Goal: Book appointment/travel/reservation

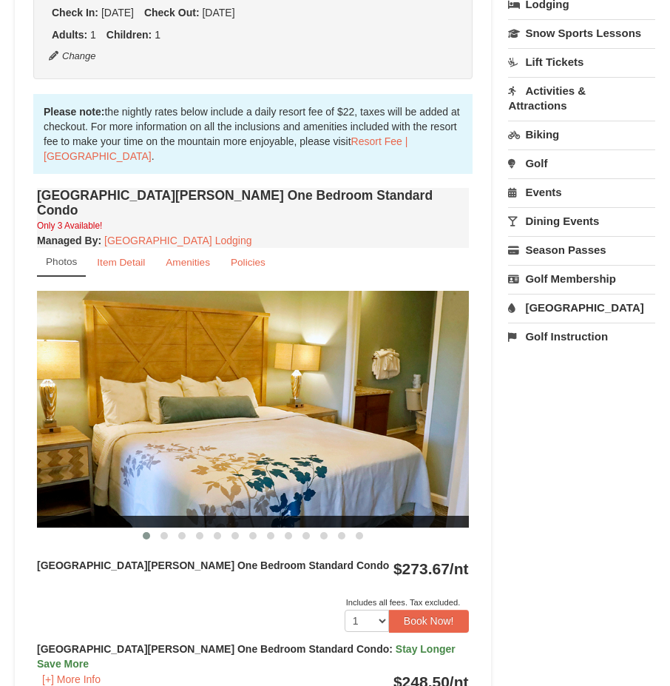
scroll to position [370, 0]
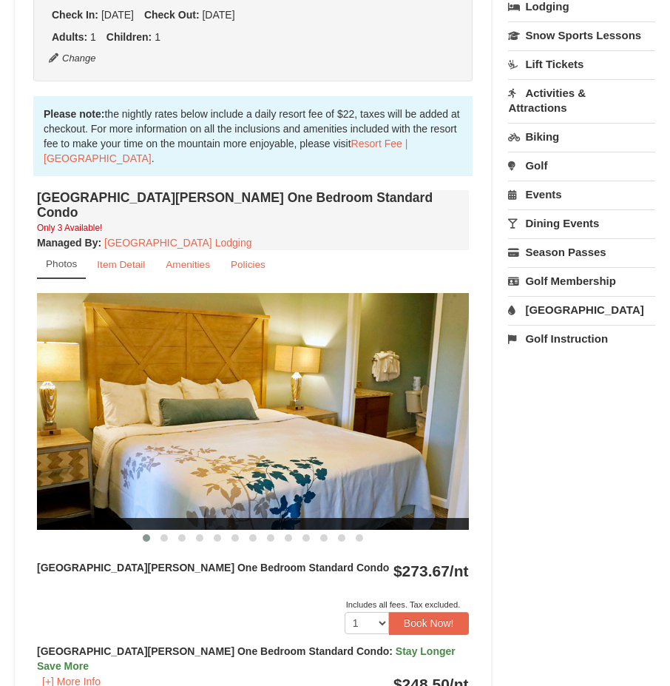
click at [425, 429] on img at bounding box center [253, 411] width 432 height 237
click at [165, 534] on span at bounding box center [164, 537] width 7 height 7
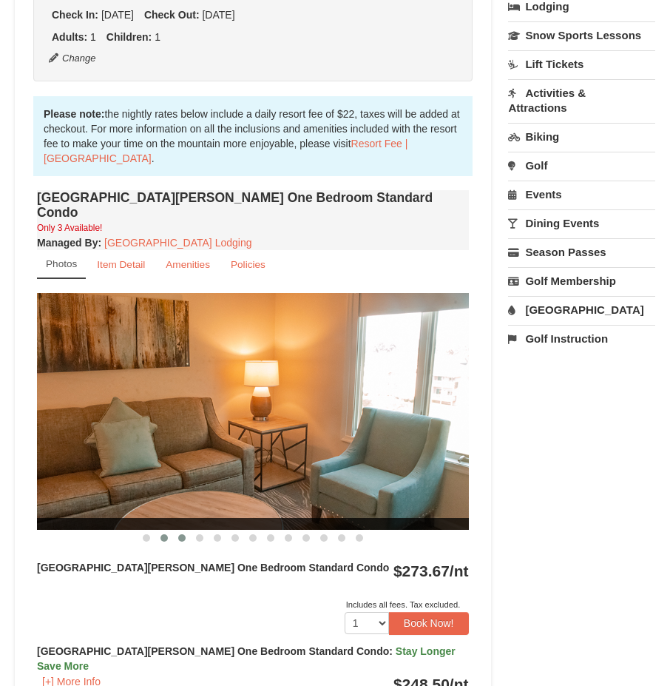
click at [178, 534] on span at bounding box center [181, 537] width 7 height 7
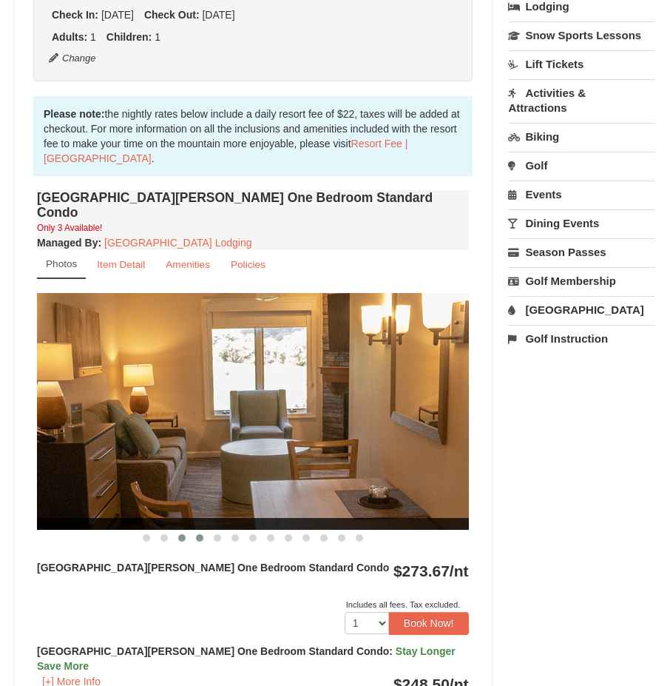
click at [198, 534] on span at bounding box center [199, 537] width 7 height 7
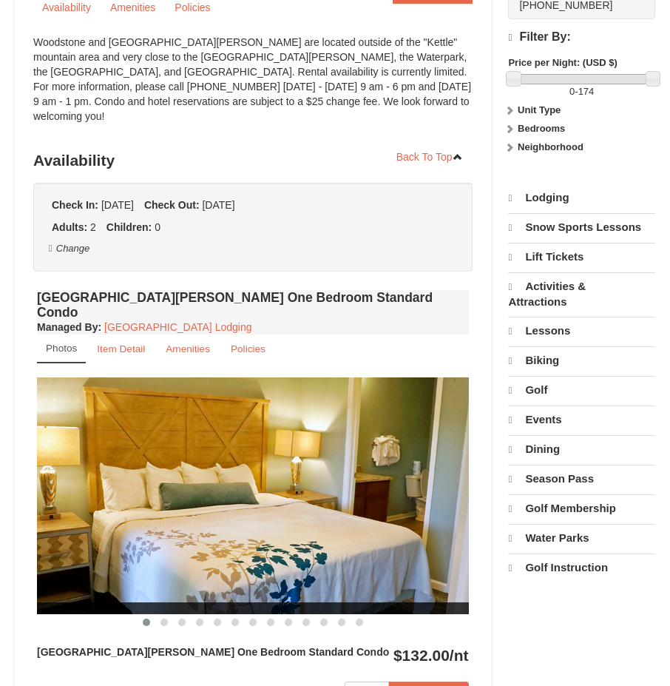
select select "9"
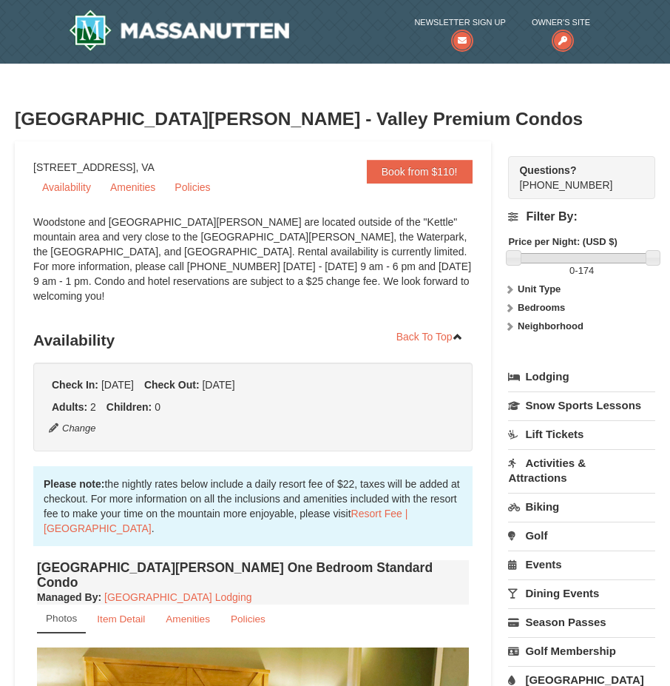
click at [550, 379] on link "Lodging" at bounding box center [581, 376] width 147 height 27
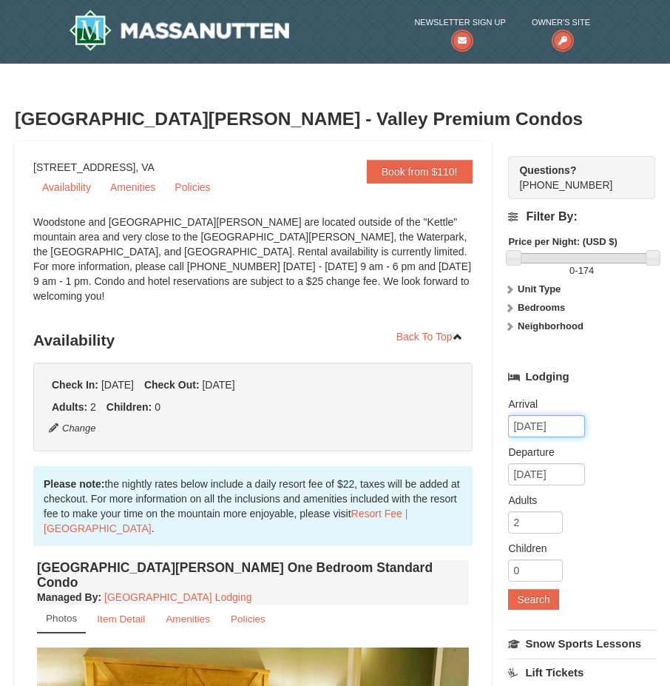
click at [550, 425] on input "09/08/2025" at bounding box center [546, 426] width 77 height 22
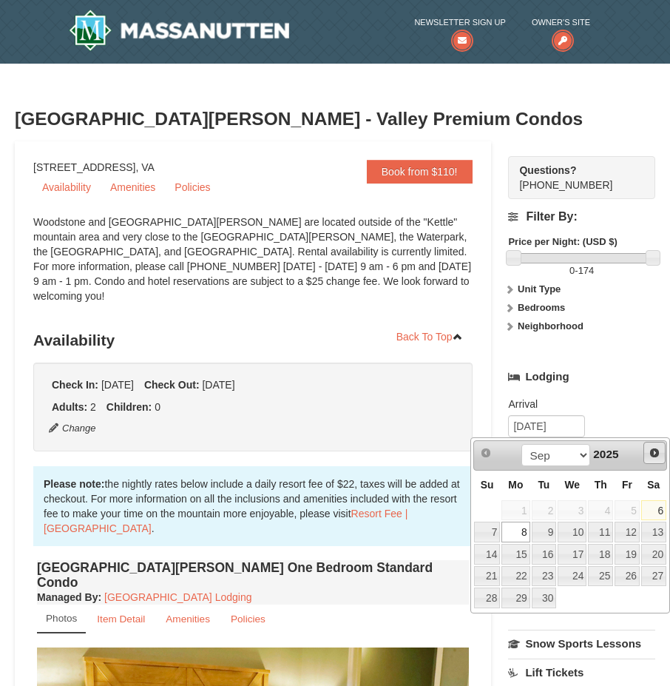
click at [655, 456] on span "Next" at bounding box center [655, 453] width 12 height 12
click at [655, 455] on span "Next" at bounding box center [655, 453] width 12 height 12
click at [627, 572] on link "26" at bounding box center [627, 576] width 25 height 21
type input "[DATE]"
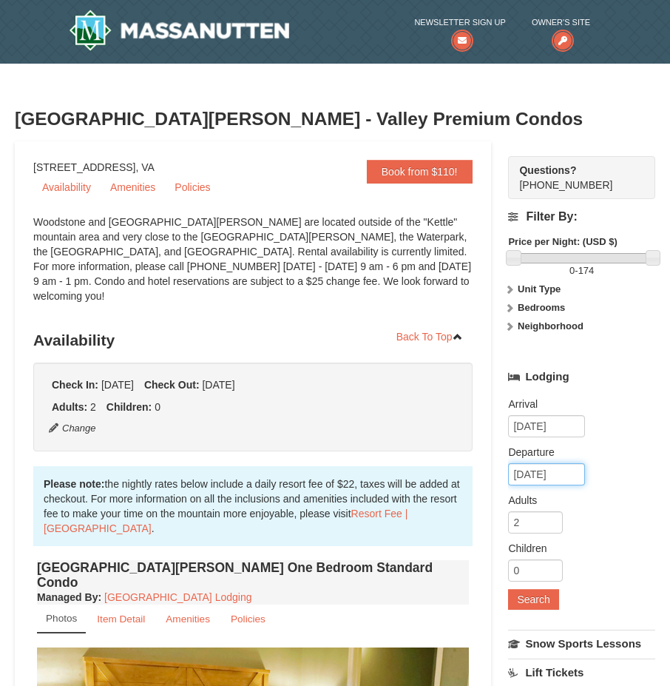
click at [577, 481] on input "12/27/2025" at bounding box center [546, 474] width 77 height 22
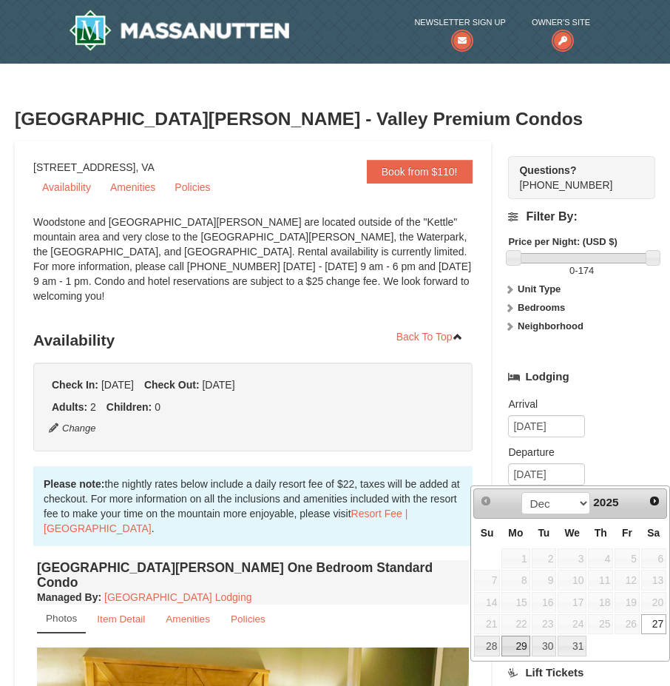
click at [516, 645] on link "29" at bounding box center [516, 646] width 28 height 21
type input "[DATE]"
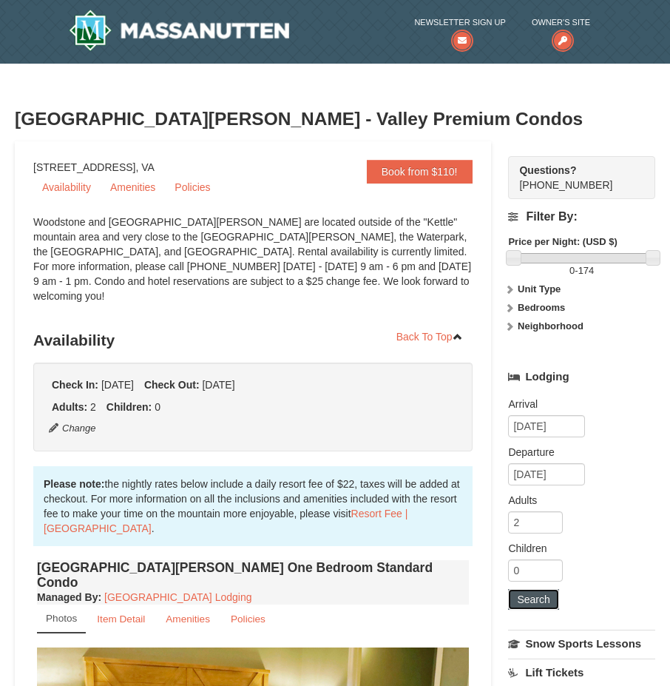
click at [528, 600] on button "Search" at bounding box center [533, 599] width 50 height 21
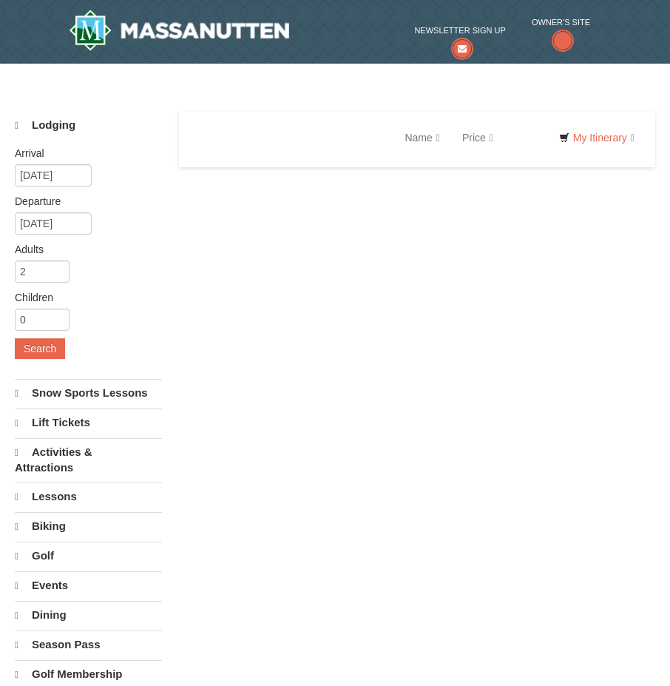
select select "9"
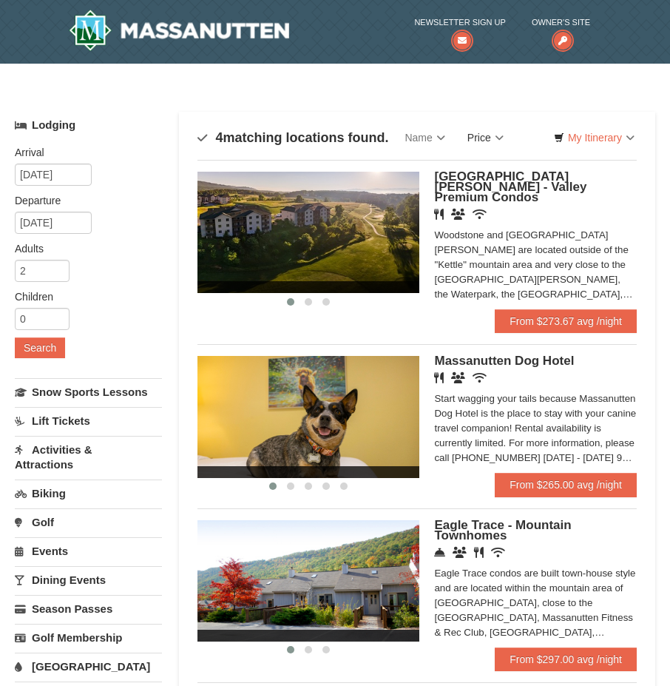
click at [501, 127] on link "Price" at bounding box center [485, 138] width 58 height 30
click at [502, 163] on link "Price (Low to High)" at bounding box center [516, 167] width 118 height 19
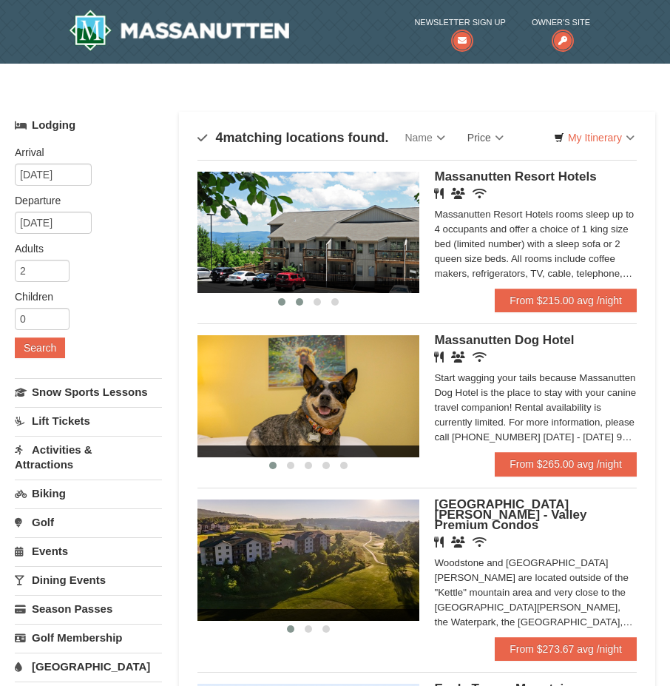
click at [300, 303] on span at bounding box center [299, 301] width 7 height 7
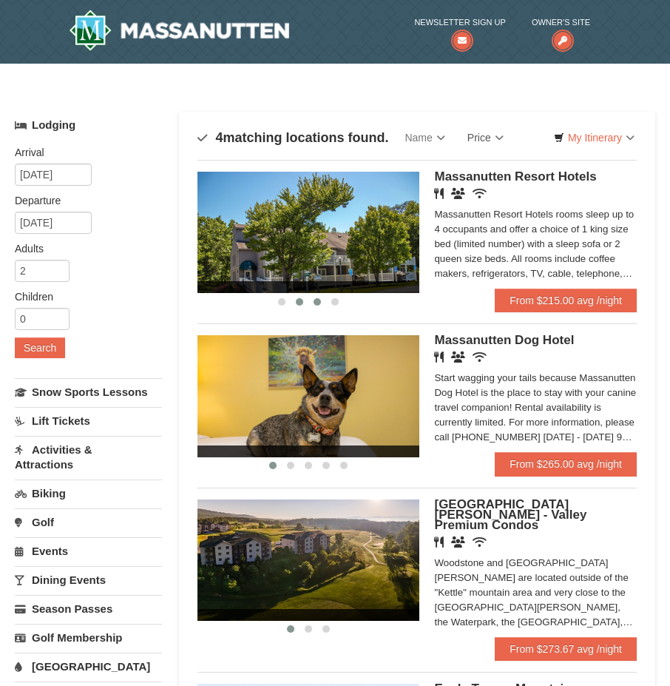
click at [312, 304] on button at bounding box center [318, 301] width 18 height 15
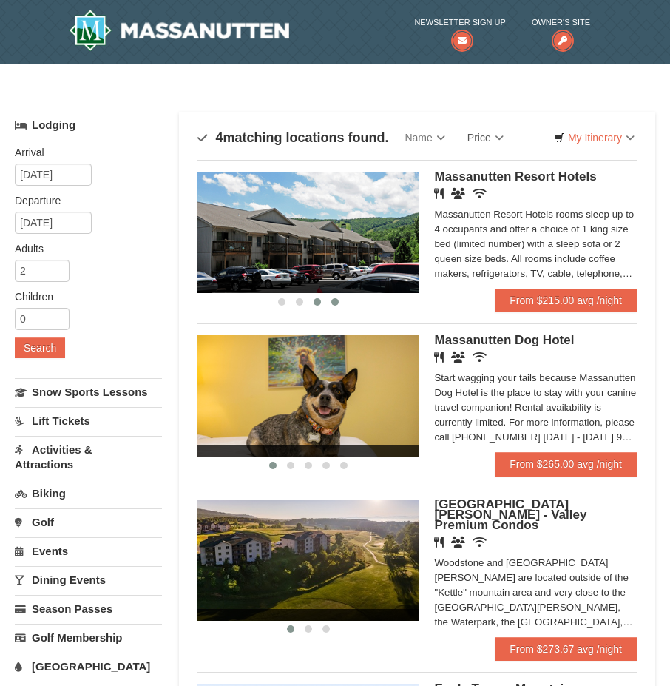
click at [330, 301] on button at bounding box center [335, 301] width 18 height 15
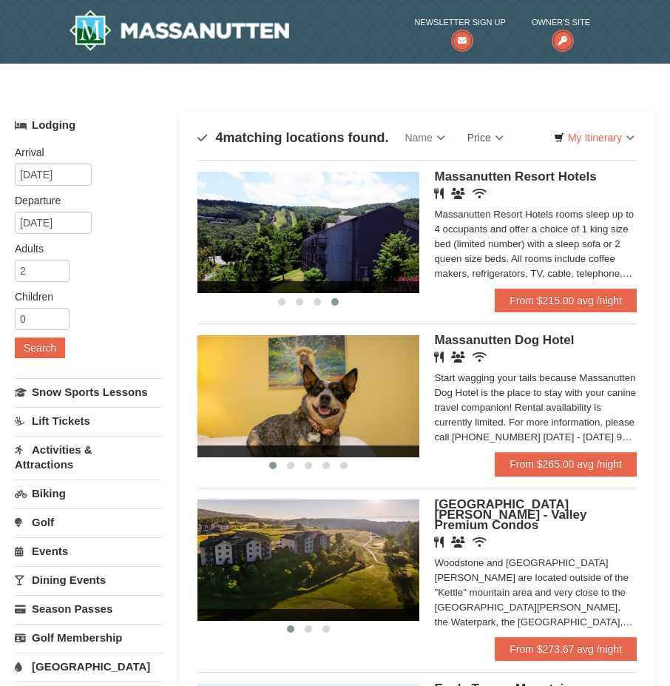
click at [363, 257] on img at bounding box center [309, 232] width 222 height 121
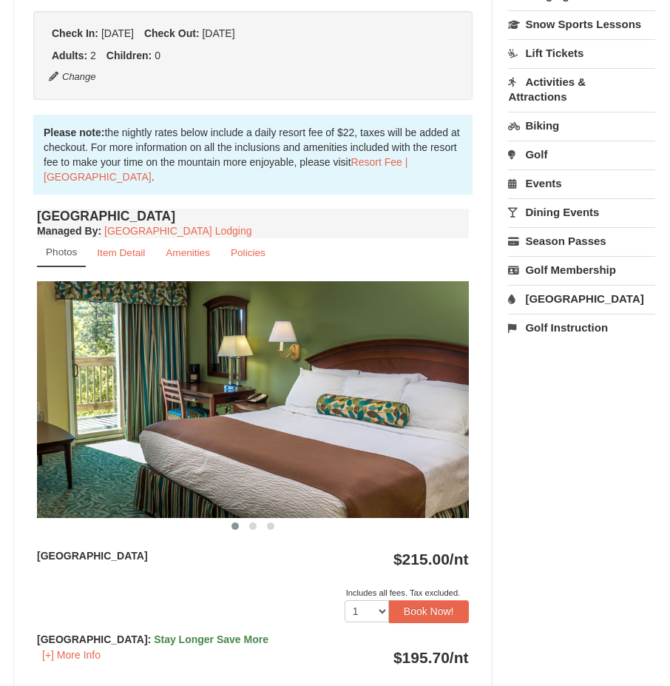
scroll to position [370, 0]
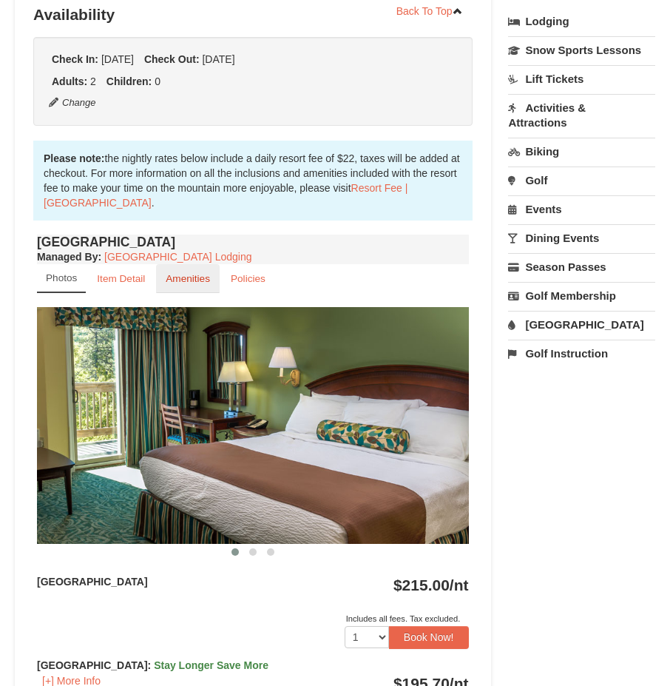
click at [194, 278] on small "Amenities" at bounding box center [188, 278] width 44 height 11
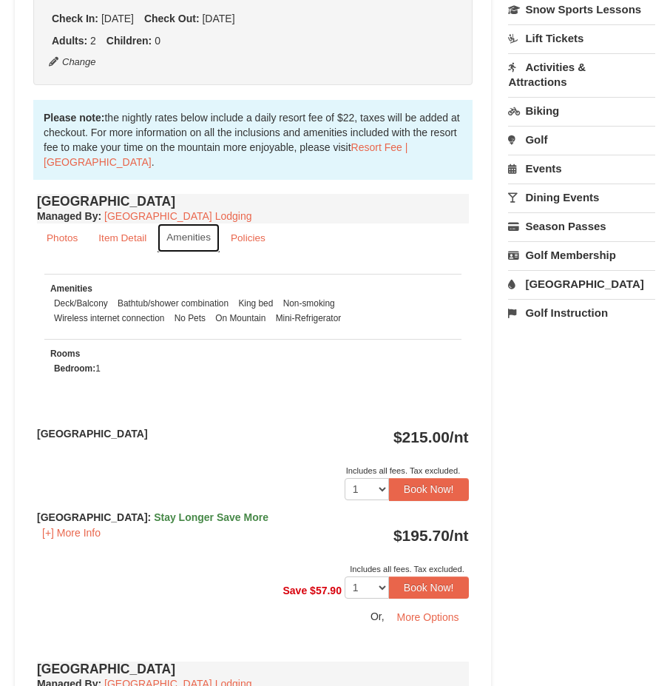
scroll to position [444, 0]
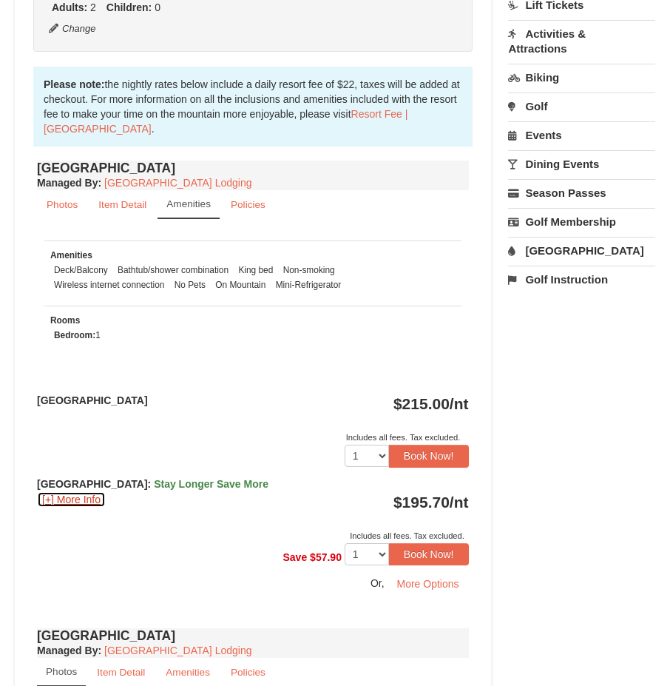
click at [47, 498] on button "[+] More Info" at bounding box center [71, 499] width 69 height 16
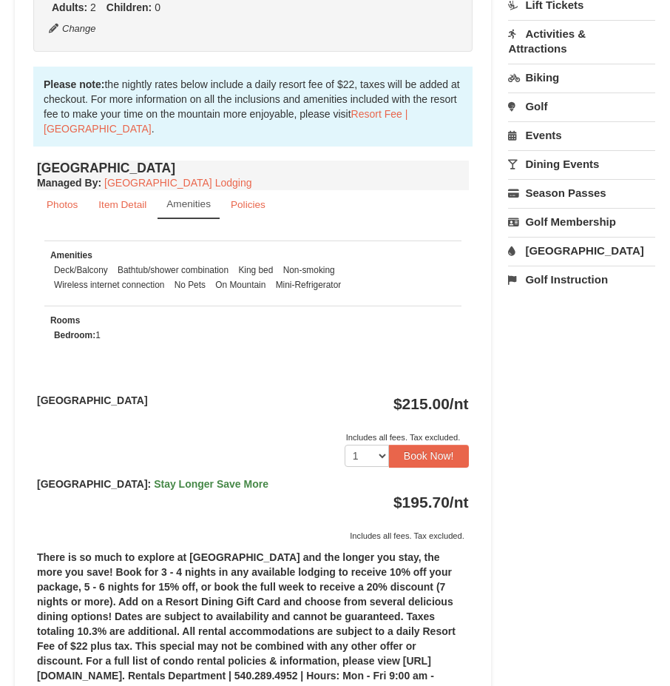
click at [47, 498] on div "[GEOGRAPHIC_DATA] : Stay Longer Save More [+] More Info $195.70 /nt Includes al…" at bounding box center [253, 509] width 432 height 67
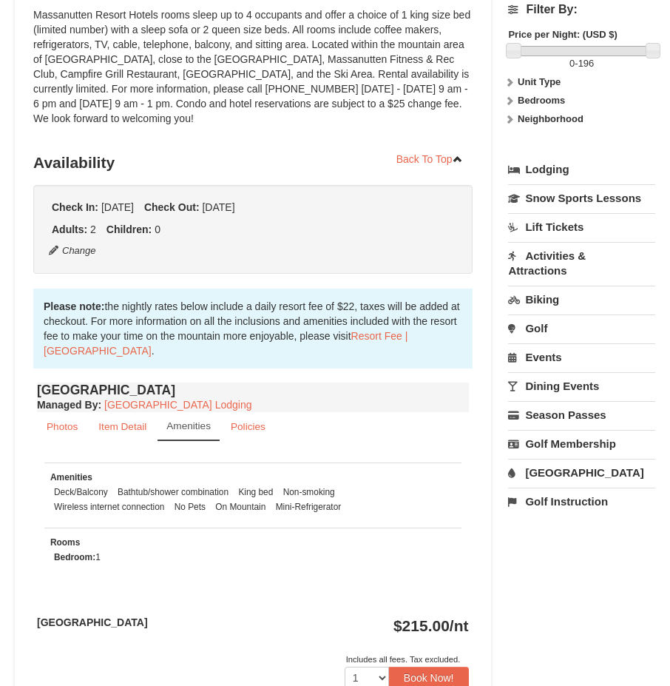
scroll to position [148, 0]
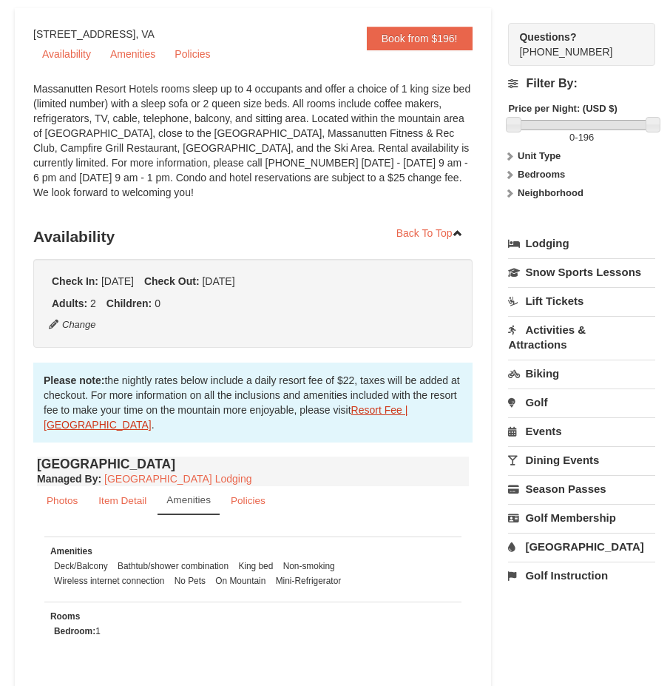
click at [401, 411] on link "Resort Fee | [GEOGRAPHIC_DATA]" at bounding box center [226, 417] width 364 height 27
